Goal: Transaction & Acquisition: Purchase product/service

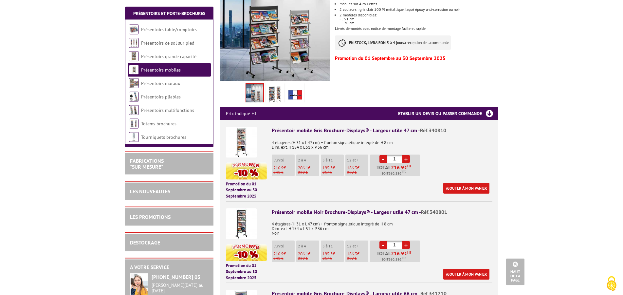
scroll to position [167, 0]
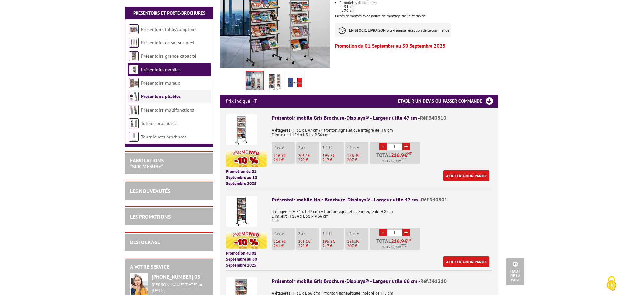
click at [156, 96] on link "Présentoirs pliables" at bounding box center [161, 96] width 40 height 6
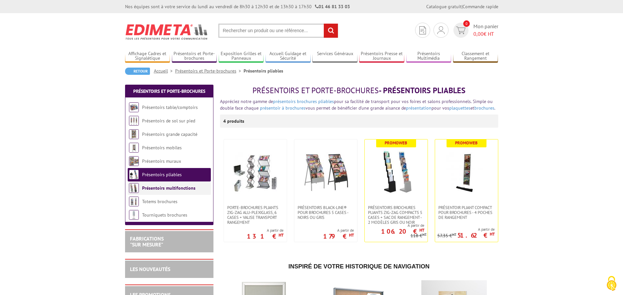
click at [163, 189] on link "Présentoirs multifonctions" at bounding box center [168, 188] width 53 height 6
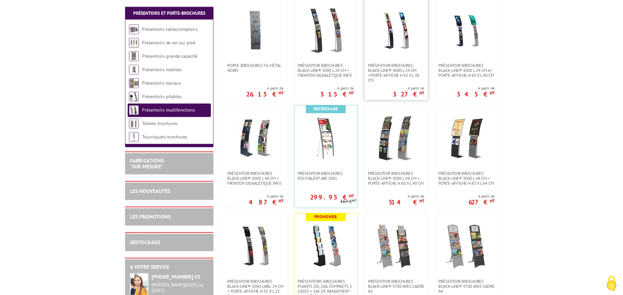
scroll to position [167, 0]
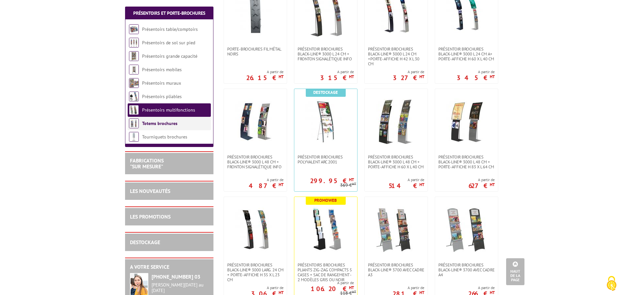
click at [168, 124] on link "Totems brochures" at bounding box center [159, 123] width 35 height 6
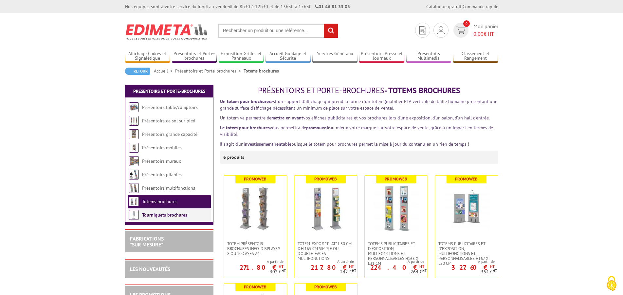
click at [167, 215] on link "Tourniquets brochures" at bounding box center [164, 215] width 45 height 6
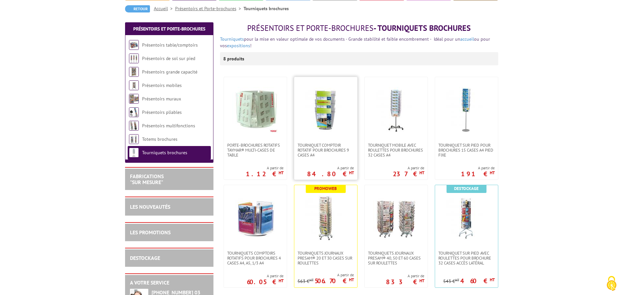
scroll to position [67, 0]
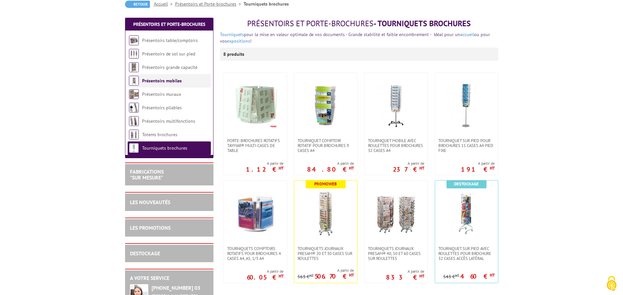
click at [148, 83] on link "Présentoirs mobiles" at bounding box center [162, 81] width 40 height 6
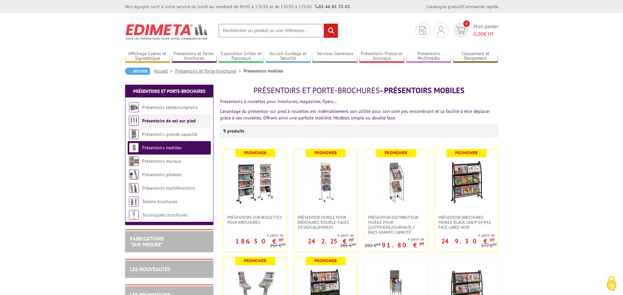
click at [176, 120] on link "Présentoirs de sol sur pied" at bounding box center [169, 121] width 54 height 6
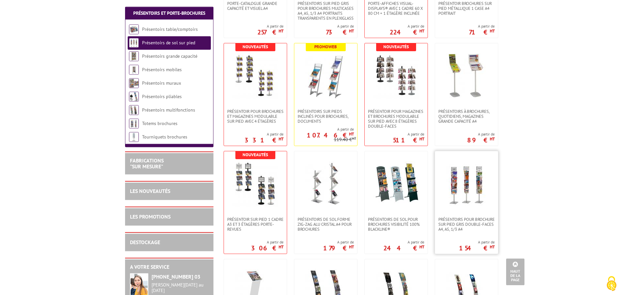
scroll to position [434, 0]
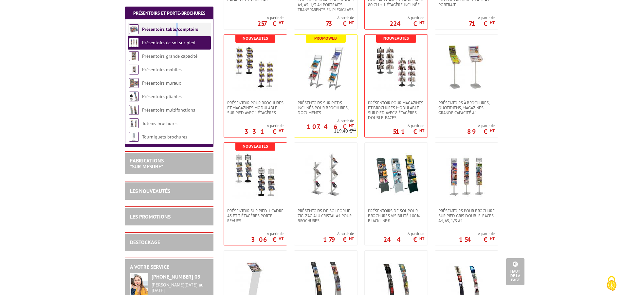
click at [177, 25] on li "Présentoirs table/comptoirs" at bounding box center [169, 29] width 83 height 13
click at [177, 28] on link "Présentoirs table/comptoirs" at bounding box center [170, 29] width 56 height 6
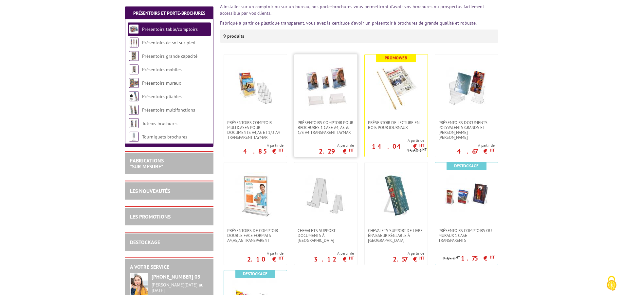
scroll to position [134, 0]
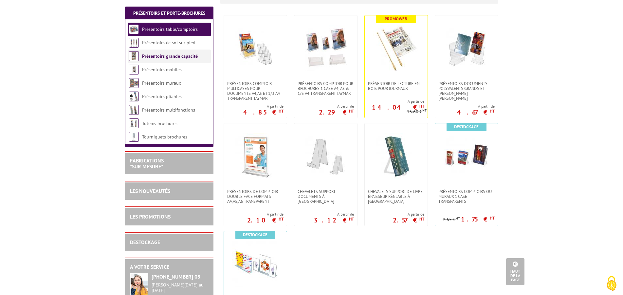
click at [162, 57] on link "Présentoirs grande capacité" at bounding box center [170, 56] width 56 height 6
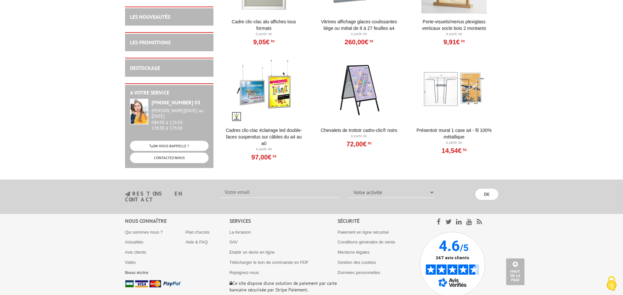
scroll to position [401, 0]
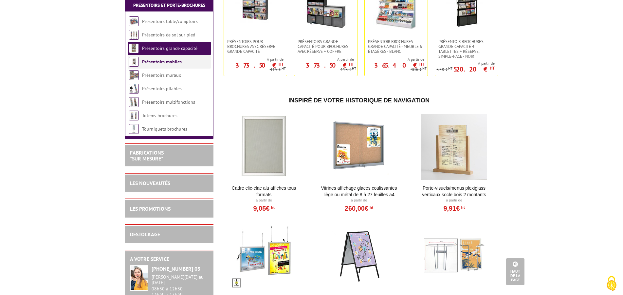
click at [153, 65] on link "Présentoirs mobiles" at bounding box center [162, 62] width 40 height 6
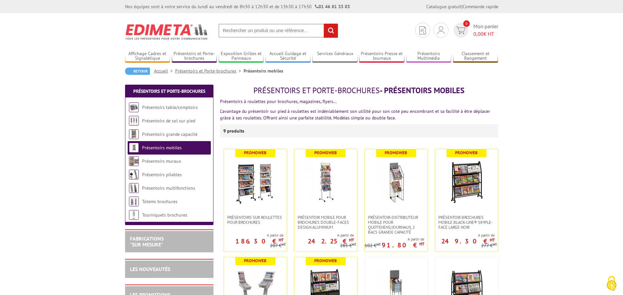
click at [268, 28] on input "text" at bounding box center [279, 31] width 120 height 14
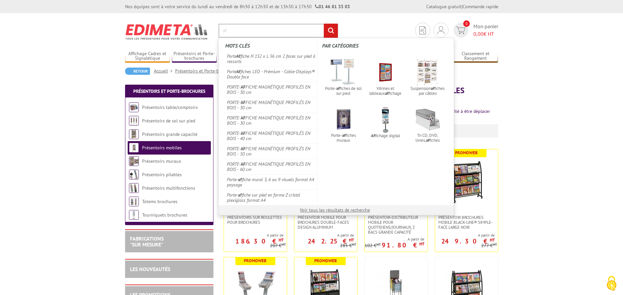
type input "a"
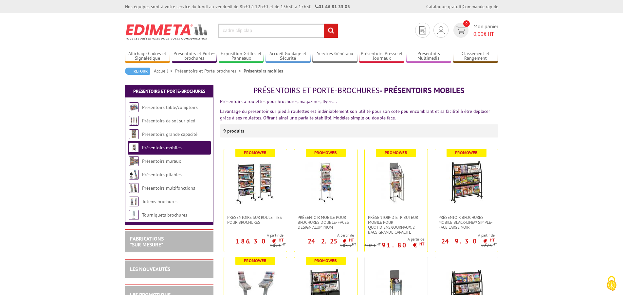
type input "cadre clip clap"
click at [324, 24] on input "rechercher" at bounding box center [331, 31] width 14 height 14
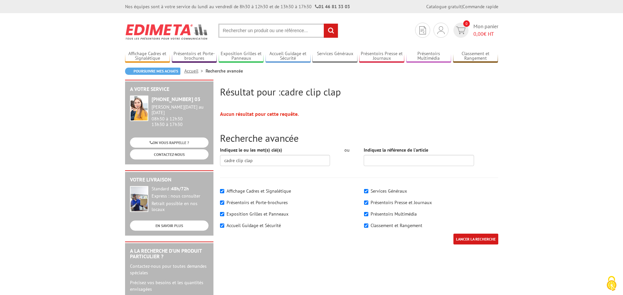
click at [236, 30] on input "text" at bounding box center [279, 31] width 120 height 14
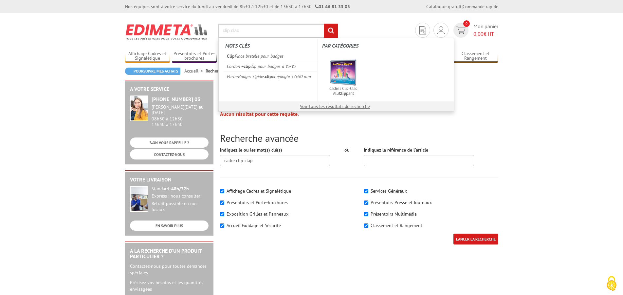
type input "clip clac"
click at [324, 24] on input "rechercher" at bounding box center [331, 31] width 14 height 14
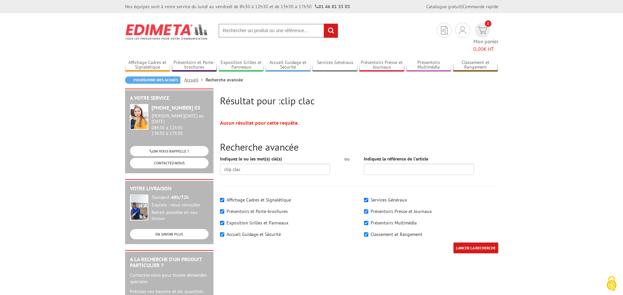
click at [257, 24] on input "text" at bounding box center [279, 31] width 120 height 14
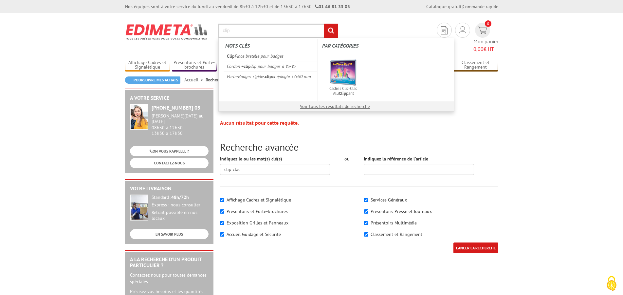
type input "clip"
click at [324, 24] on input "rechercher" at bounding box center [331, 31] width 14 height 14
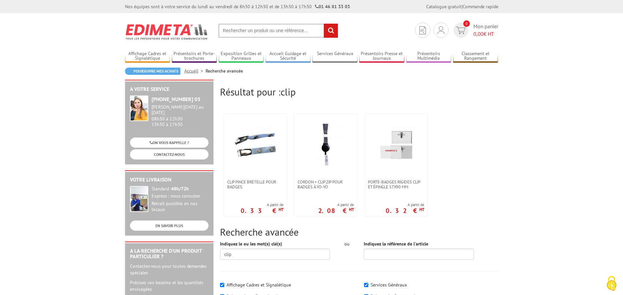
click at [248, 33] on input "text" at bounding box center [279, 31] width 120 height 14
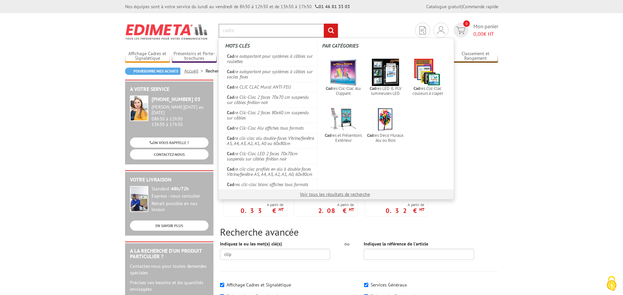
type input "cadre"
click at [324, 24] on input "rechercher" at bounding box center [331, 31] width 14 height 14
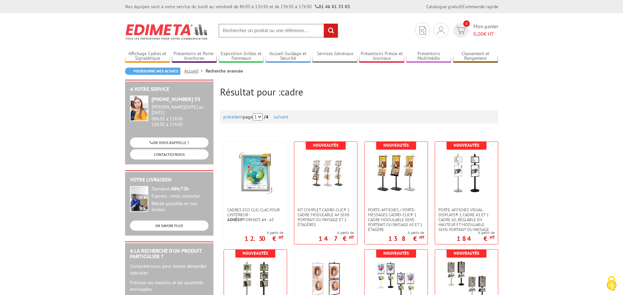
click at [267, 34] on input "text" at bounding box center [279, 31] width 120 height 14
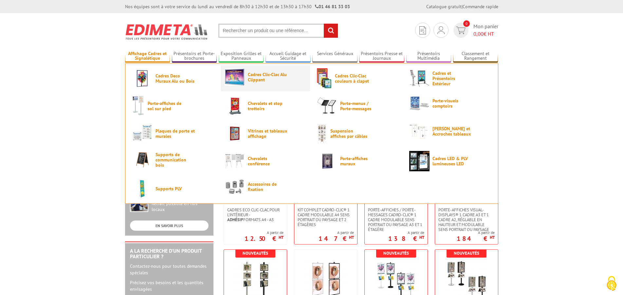
click at [272, 79] on span "Cadres Clic-Clac Alu Clippant" at bounding box center [267, 77] width 39 height 10
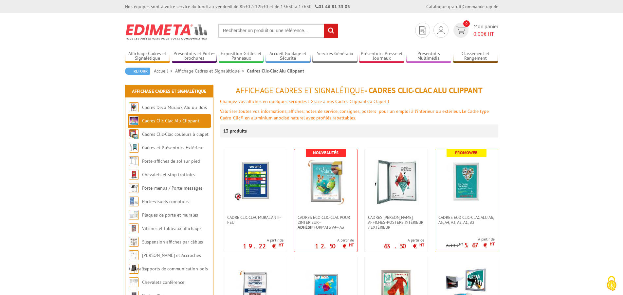
drag, startPoint x: 435, startPoint y: 91, endPoint x: 370, endPoint y: 89, distance: 65.3
click at [370, 89] on h1 "Affichage Cadres et Signalétique - Cadres Clic-Clac Alu Clippant" at bounding box center [359, 90] width 278 height 9
copy h1 "Cadres Clic-Clac"
click at [242, 30] on input "text" at bounding box center [279, 31] width 120 height 14
click at [246, 28] on input "text" at bounding box center [279, 31] width 120 height 14
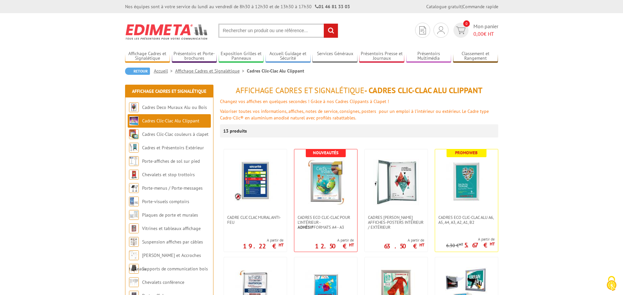
paste input "Cadres Clic-Clac"
type input "Cadres Clic-Clac extérieur"
click at [324, 24] on input "rechercher" at bounding box center [331, 31] width 14 height 14
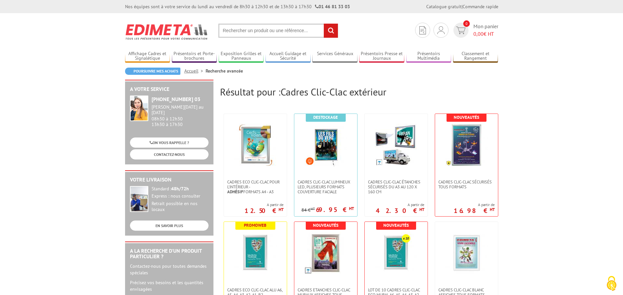
click at [232, 29] on input "text" at bounding box center [279, 31] width 120 height 14
paste input "Cadres Clic-Clac"
type input "Cadres Clic-Clac étanche"
click at [324, 24] on input "rechercher" at bounding box center [331, 31] width 14 height 14
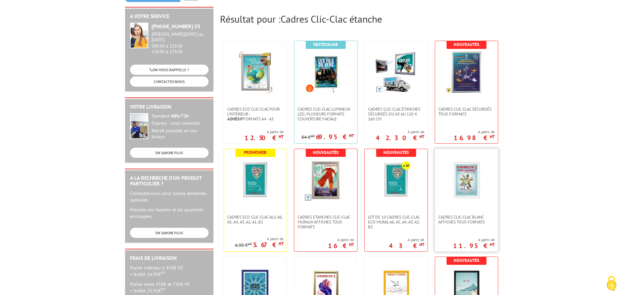
scroll to position [100, 0]
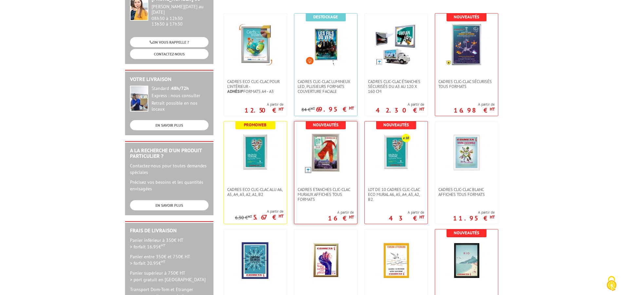
click at [331, 149] on img at bounding box center [326, 152] width 43 height 43
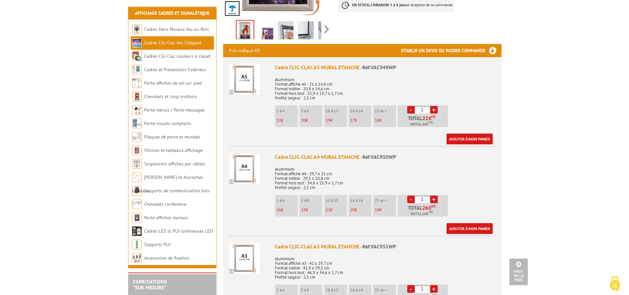
scroll to position [234, 0]
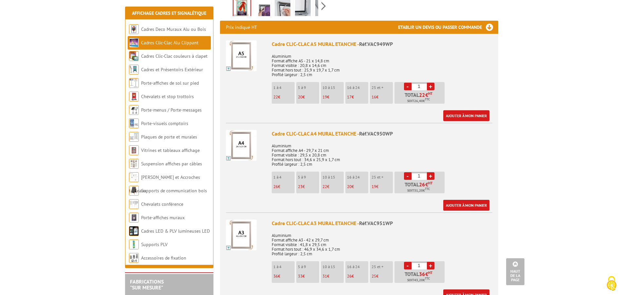
click at [282, 184] on p "26 €" at bounding box center [284, 186] width 21 height 5
click at [464, 200] on link "Ajouter à mon panier" at bounding box center [467, 205] width 46 height 11
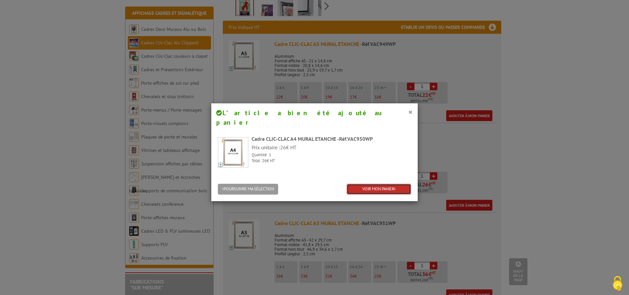
click at [358, 183] on link "VOIR MON PANIER" at bounding box center [379, 188] width 65 height 11
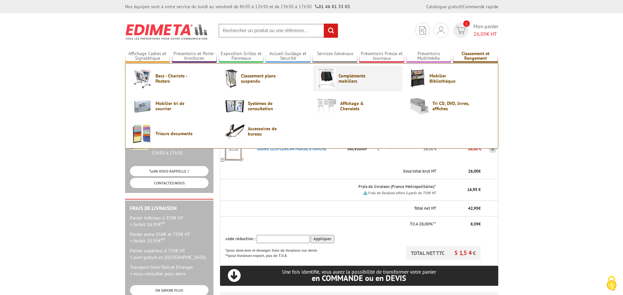
click at [355, 77] on span "Compléments mobiliers" at bounding box center [358, 78] width 39 height 10
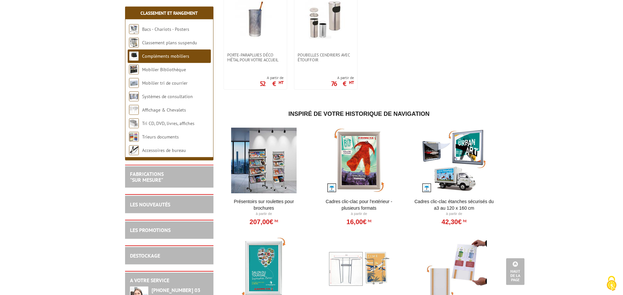
scroll to position [602, 0]
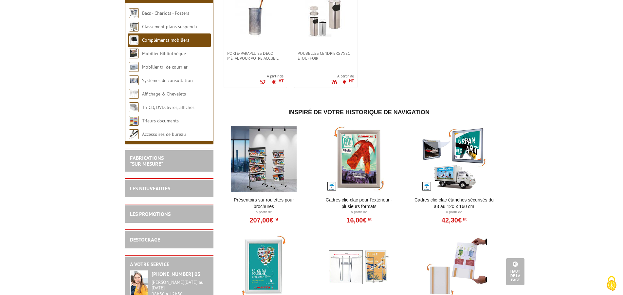
click at [260, 164] on div at bounding box center [264, 159] width 81 height 66
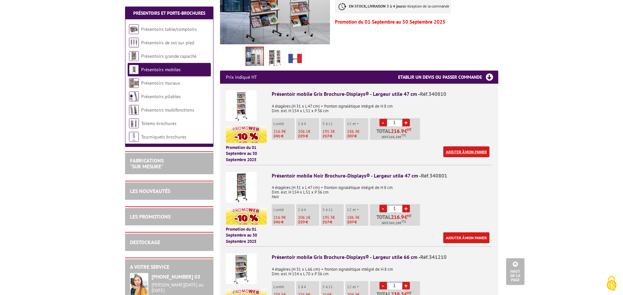
scroll to position [201, 0]
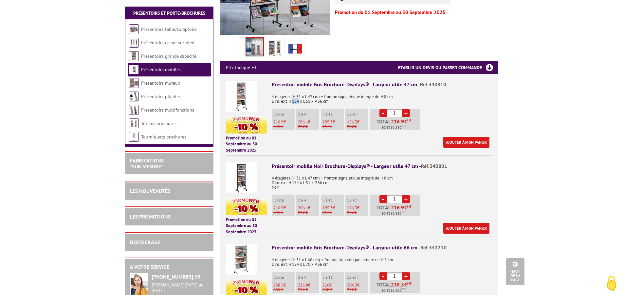
drag, startPoint x: 300, startPoint y: 102, endPoint x: 293, endPoint y: 100, distance: 7.3
click at [293, 100] on p "4 étagères (H 31 x L 47 cm) + fronton signalétique intégré de H 8 cm Dim. ext. …" at bounding box center [382, 97] width 221 height 14
drag, startPoint x: 305, startPoint y: 103, endPoint x: 314, endPoint y: 102, distance: 9.5
click at [314, 102] on p "4 étagères (H 31 x L 47 cm) + fronton signalétique intégré de H 8 cm Dim. ext. …" at bounding box center [382, 97] width 221 height 14
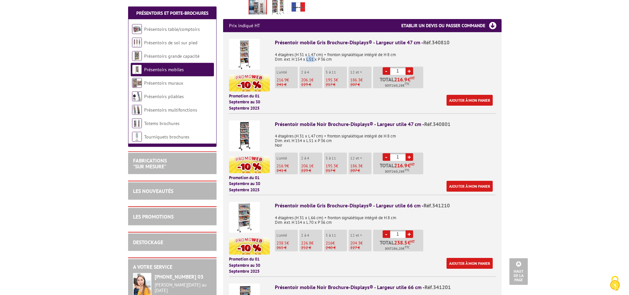
scroll to position [234, 0]
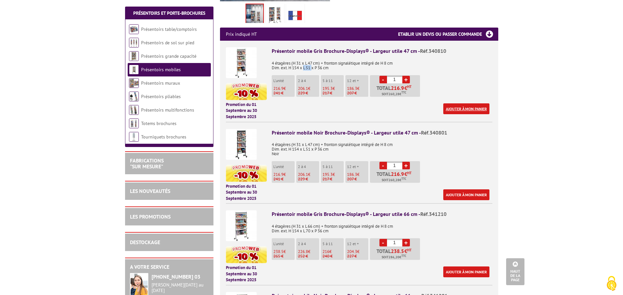
click at [469, 110] on link "Ajouter à mon panier" at bounding box center [467, 108] width 46 height 11
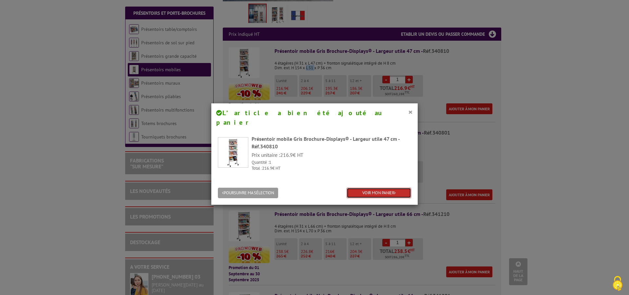
click at [360, 187] on link "VOIR MON PANIER" at bounding box center [379, 192] width 65 height 11
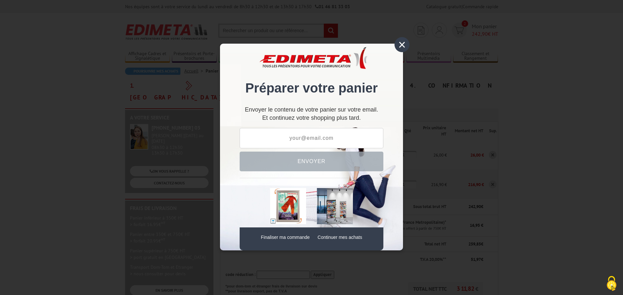
click at [404, 47] on div "×" at bounding box center [402, 44] width 15 height 15
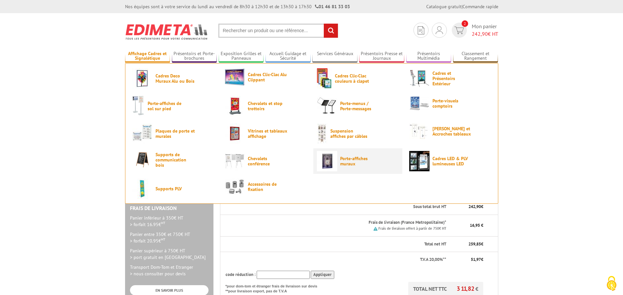
click at [345, 160] on span "Porte-affiches muraux" at bounding box center [359, 161] width 39 height 10
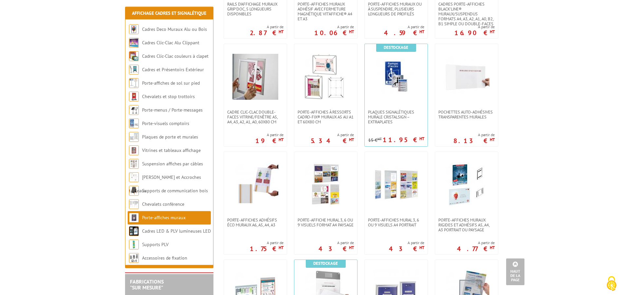
scroll to position [301, 0]
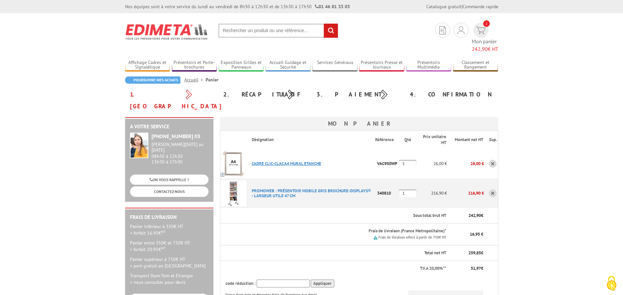
click at [284, 161] on link "CADRE CLIC-CLAC A4 MURAL ETANCHE" at bounding box center [286, 164] width 69 height 6
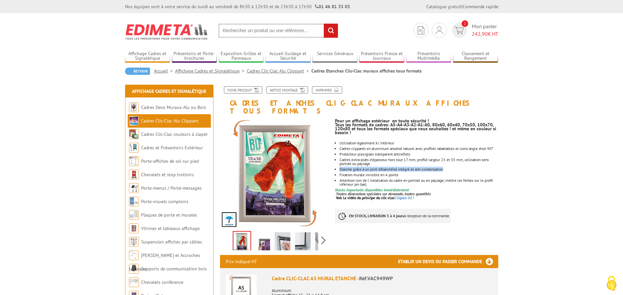
drag, startPoint x: 457, startPoint y: 166, endPoint x: 336, endPoint y: 166, distance: 120.2
click at [340, 167] on li "Etanche grâce à un joint d’étanchéité intégré et anti-condensation" at bounding box center [419, 169] width 159 height 4
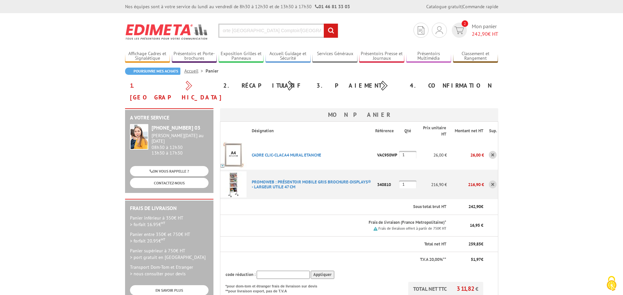
click at [223, 32] on input "orte [GEOGRAPHIC_DATA] Comptoir/[GEOGRAPHIC_DATA]" at bounding box center [279, 31] width 120 height 14
type input "porte Brochure Comptoir/Mura"
click at [324, 24] on input "rechercher" at bounding box center [331, 31] width 14 height 14
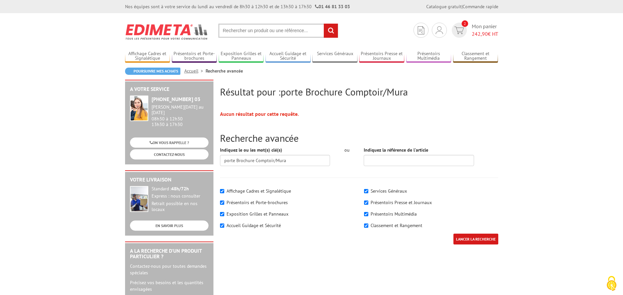
click at [257, 29] on input "text" at bounding box center [279, 31] width 120 height 14
paste input "orte Brochure Comptoir/Mura"
drag, startPoint x: 252, startPoint y: 30, endPoint x: 307, endPoint y: 29, distance: 55.1
click at [307, 29] on input "orte Brochure Comptoir/Mura" at bounding box center [279, 31] width 120 height 14
click at [293, 28] on input "orte Brochure Comptoir/Mura" at bounding box center [279, 31] width 120 height 14
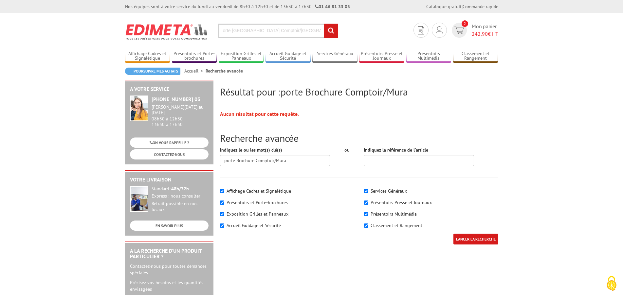
drag, startPoint x: 248, startPoint y: 36, endPoint x: 189, endPoint y: 37, distance: 58.7
click at [219, 38] on input "orte Brochure Comptoir/Mura" at bounding box center [279, 31] width 120 height 14
paste input "4718"
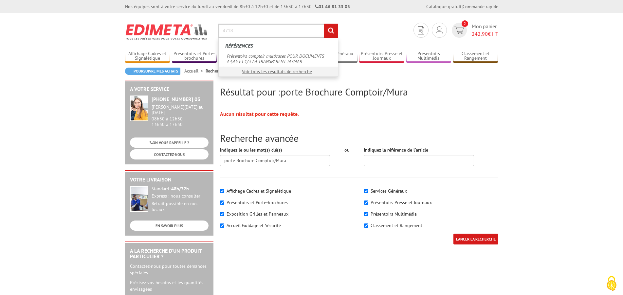
type input "4718"
click at [324, 24] on input "rechercher" at bounding box center [331, 31] width 14 height 14
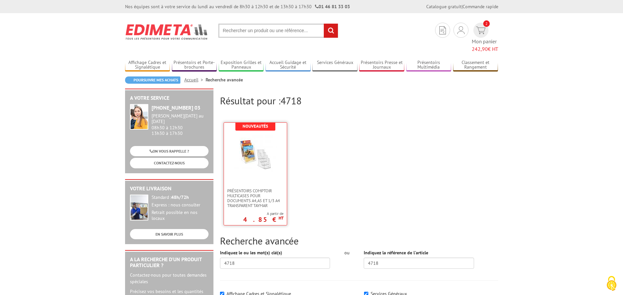
click at [271, 146] on img at bounding box center [255, 153] width 43 height 43
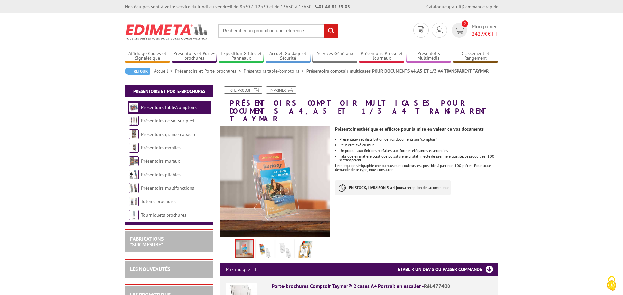
click at [251, 29] on input "text" at bounding box center [279, 31] width 120 height 14
paste input "340810"
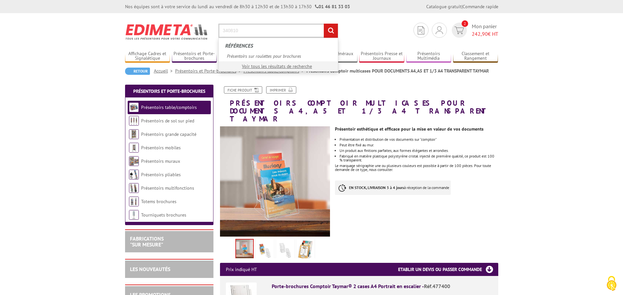
type input "340810"
click at [324, 24] on input "rechercher" at bounding box center [331, 31] width 14 height 14
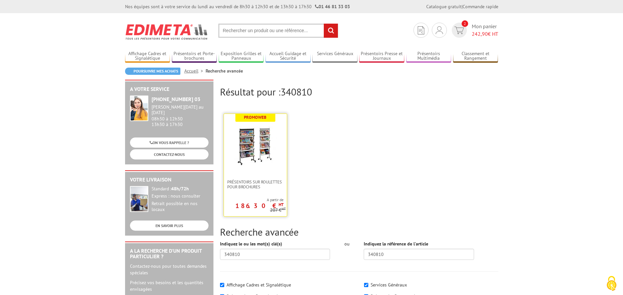
click at [269, 171] on link at bounding box center [255, 147] width 63 height 66
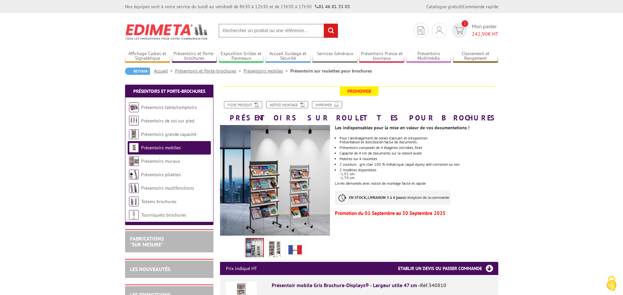
click at [263, 29] on input "text" at bounding box center [279, 31] width 120 height 14
paste input "4718"
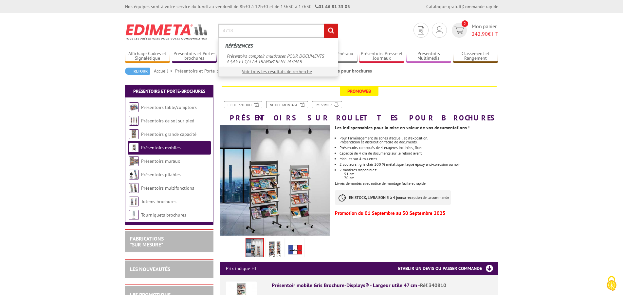
type input "4718"
click at [324, 24] on input "rechercher" at bounding box center [331, 31] width 14 height 14
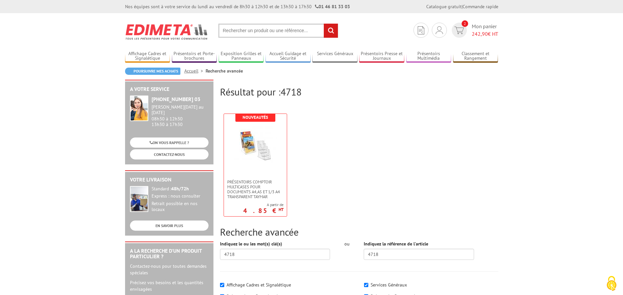
scroll to position [67, 0]
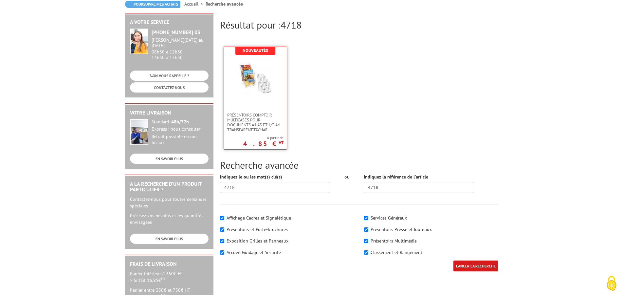
click at [257, 86] on img at bounding box center [255, 78] width 43 height 43
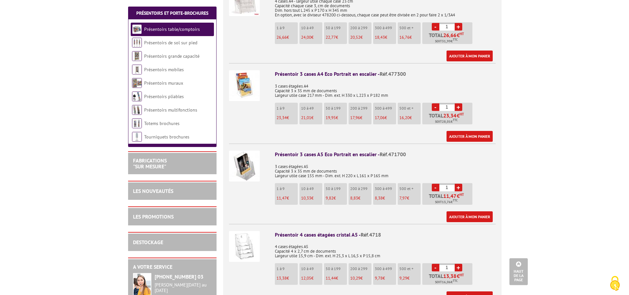
scroll to position [401, 0]
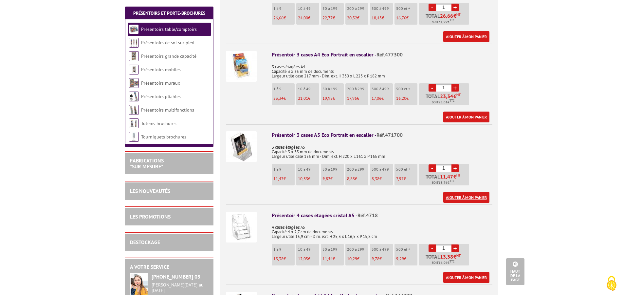
click at [470, 192] on link "Ajouter à mon panier" at bounding box center [467, 197] width 46 height 11
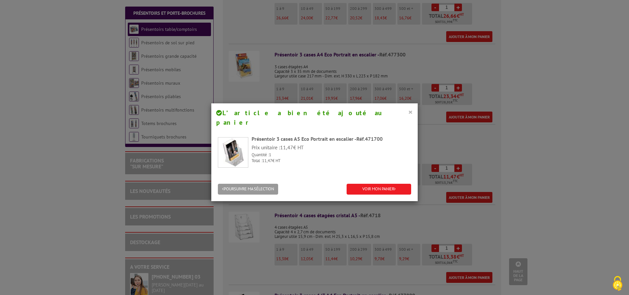
click at [408, 110] on button "×" at bounding box center [410, 111] width 5 height 9
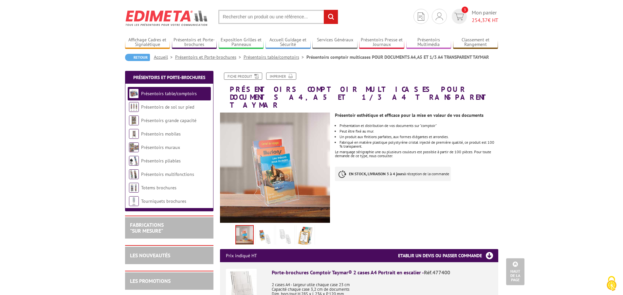
scroll to position [0, 0]
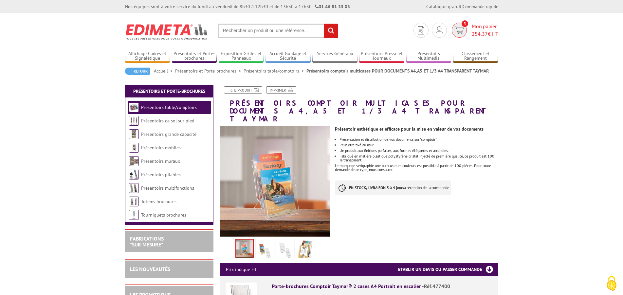
click at [488, 29] on span "Mon panier 254,37 € HT" at bounding box center [485, 30] width 27 height 15
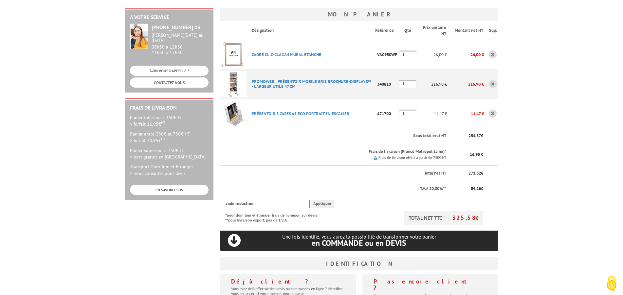
scroll to position [201, 0]
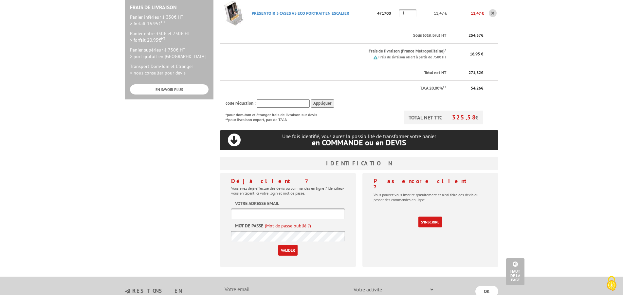
click at [273, 208] on input "text" at bounding box center [288, 213] width 114 height 11
type input "aude.mestrel@paysvoironnais.com"
click at [278, 244] on input "Valider" at bounding box center [287, 249] width 19 height 11
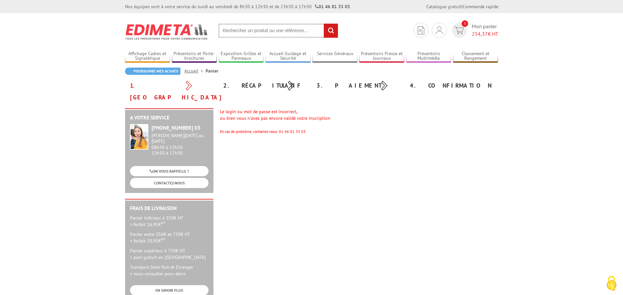
click at [396, 108] on div "Le login ou mot de passe est incorrect, ou bien vous n'avez pas encore validé v…" at bounding box center [359, 121] width 278 height 26
click at [193, 72] on link "Accueil" at bounding box center [194, 71] width 21 height 6
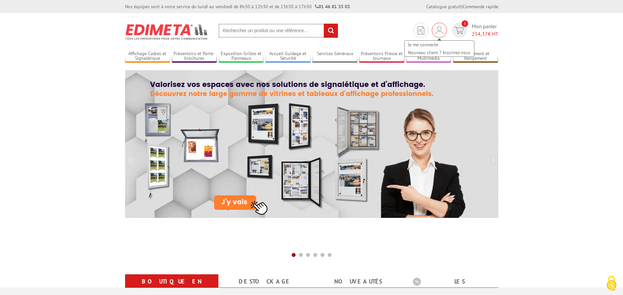
click at [442, 26] on img at bounding box center [439, 30] width 7 height 8
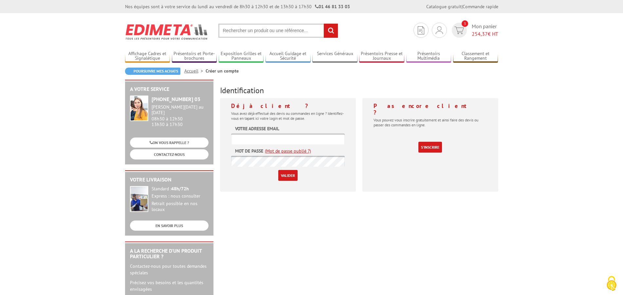
click at [252, 141] on input "text" at bounding box center [288, 138] width 114 height 11
type input "au"
click at [489, 27] on span "Mon panier 254,37 € HT" at bounding box center [485, 30] width 27 height 15
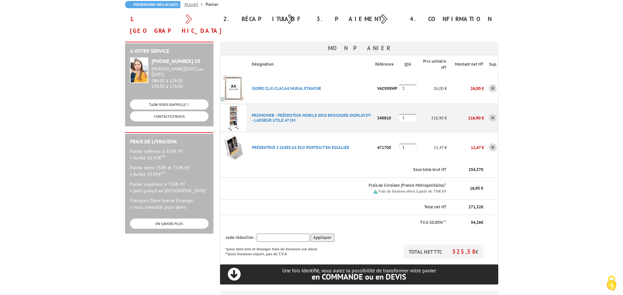
scroll to position [67, 0]
drag, startPoint x: 340, startPoint y: 77, endPoint x: 246, endPoint y: 76, distance: 93.7
click at [246, 76] on tr "CADRE CLIC-CLAC A4 MURAL ETANCHE Code promo non activable pour cet article VAC9…" at bounding box center [359, 87] width 278 height 29
copy tr "CADRE CLIC-CLAC A4 MURAL ETANCHE"
drag, startPoint x: 349, startPoint y: 80, endPoint x: 322, endPoint y: 78, distance: 26.6
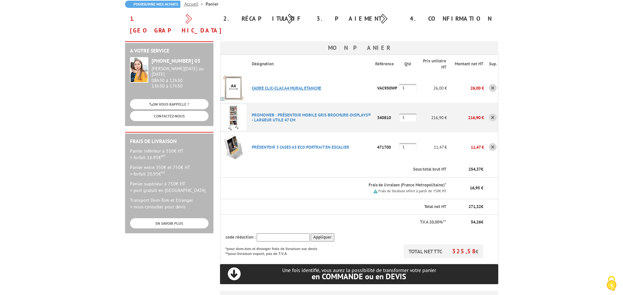
click at [348, 82] on p "CADRE CLIC-CLAC A4 MURAL ETANCHE" at bounding box center [311, 87] width 129 height 11
drag, startPoint x: 323, startPoint y: 76, endPoint x: 256, endPoint y: 79, distance: 67.6
click at [255, 82] on p "CADRE CLIC-CLAC A4 MURAL ETANCHE" at bounding box center [311, 87] width 129 height 11
copy link "ADRE CLIC-CLAC A4 MURAL ETANCHE"
click at [394, 82] on p "VAC950WP" at bounding box center [387, 87] width 24 height 11
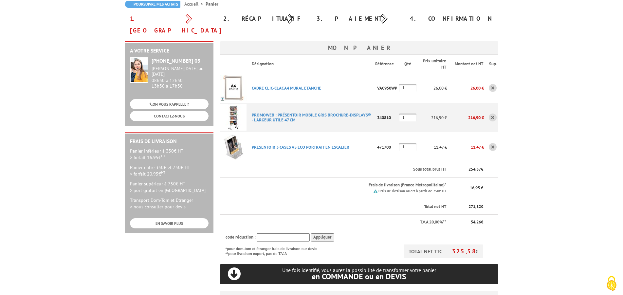
click at [394, 82] on p "VAC950WP" at bounding box center [387, 87] width 24 height 11
copy p "VAC950WP"
drag, startPoint x: 308, startPoint y: 109, endPoint x: 254, endPoint y: 104, distance: 54.6
click at [254, 109] on p "PROMOWEB : PRéSENTOIR MOBILE GRIS BROCHURE-DISPLAYS® - LARGEUR UTILE 47 CM" at bounding box center [311, 117] width 129 height 16
copy link "ROMOWEB : PRéSENTOIR MOBILE GRIS BROCHURE-DISPLAYS® - LARGEUR UTILE 47 CM"
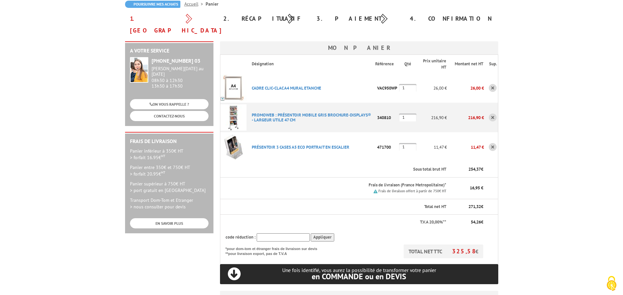
drag, startPoint x: 357, startPoint y: 135, endPoint x: 252, endPoint y: 137, distance: 105.5
click at [252, 141] on p "PRéSENTOIR 3 CASES A5 ECO PORTRAIT EN ESCALIER" at bounding box center [311, 146] width 129 height 11
copy link "PRéSENTOIR 3 CASES A5 ECO PORTRAIT EN ESCALIER"
click at [384, 141] on p "471700" at bounding box center [387, 146] width 24 height 11
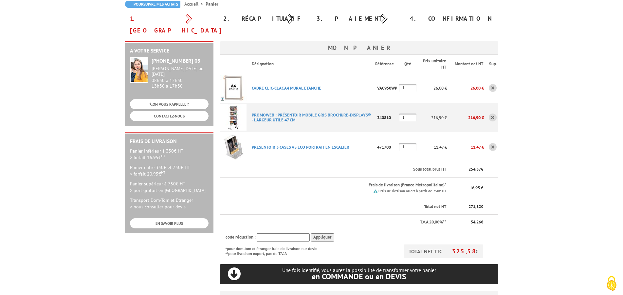
copy p "471700"
drag, startPoint x: 395, startPoint y: 108, endPoint x: 377, endPoint y: 104, distance: 19.1
click at [377, 112] on p "340810" at bounding box center [387, 117] width 24 height 11
copy p "340810"
